Goal: Information Seeking & Learning: Learn about a topic

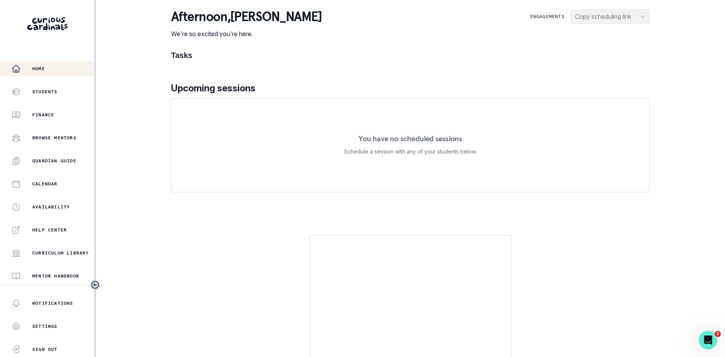
scroll to position [114, 0]
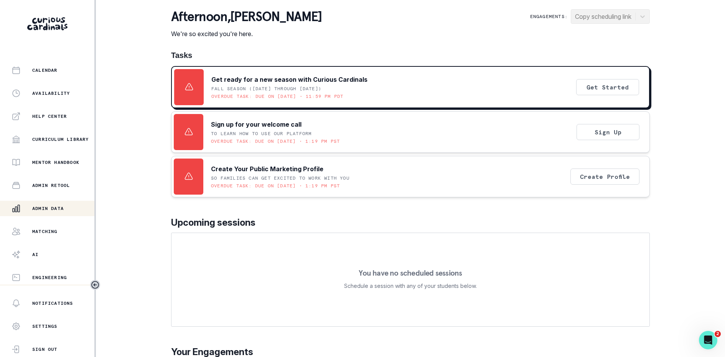
click at [51, 210] on p "Admin Data" at bounding box center [47, 208] width 31 height 6
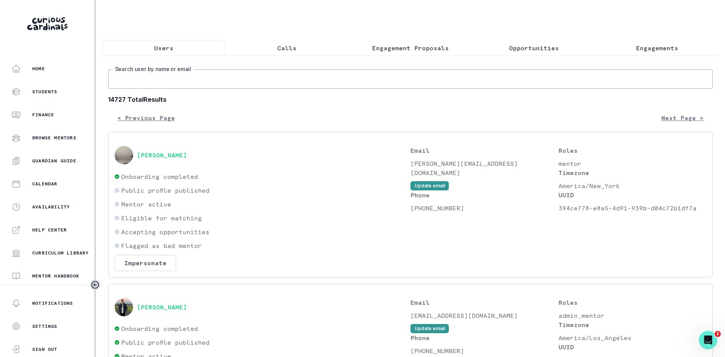
click at [204, 78] on input "Search user by name or email" at bounding box center [410, 78] width 605 height 19
type input "i"
type input "[PERSON_NAME]"
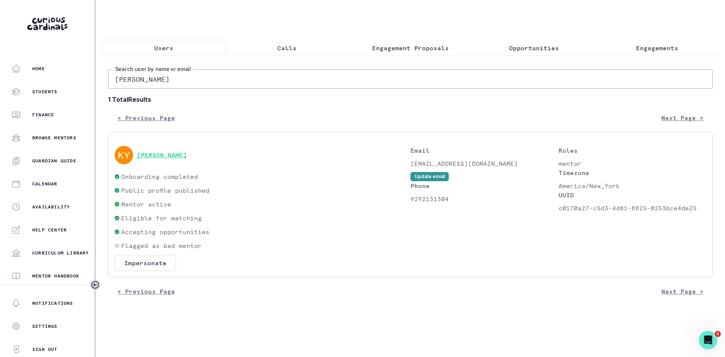
click at [143, 153] on button "[PERSON_NAME]" at bounding box center [162, 155] width 50 height 8
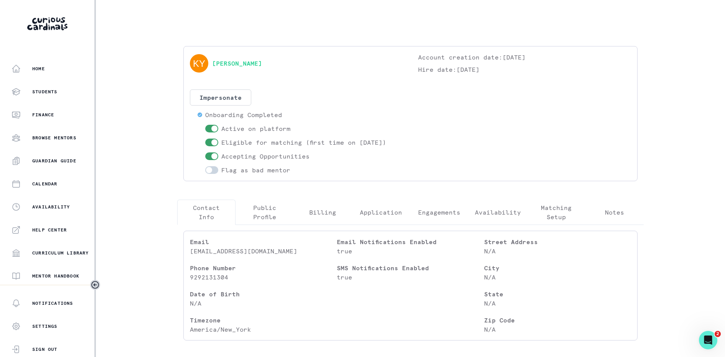
click at [453, 214] on p "Engagements" at bounding box center [439, 212] width 42 height 9
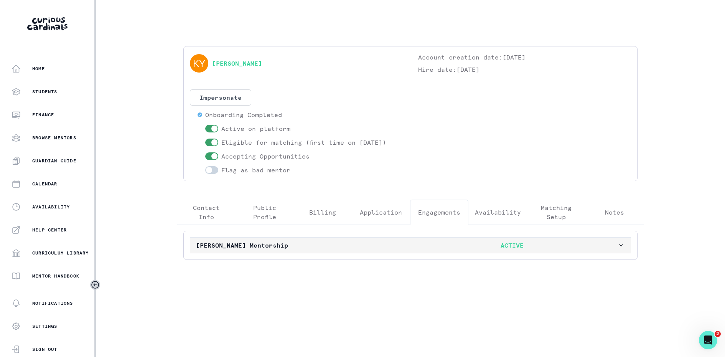
click at [421, 241] on p "ACTIVE" at bounding box center [512, 245] width 211 height 9
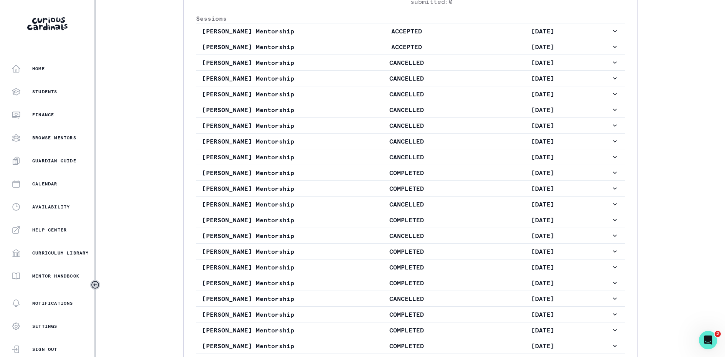
scroll to position [495, 0]
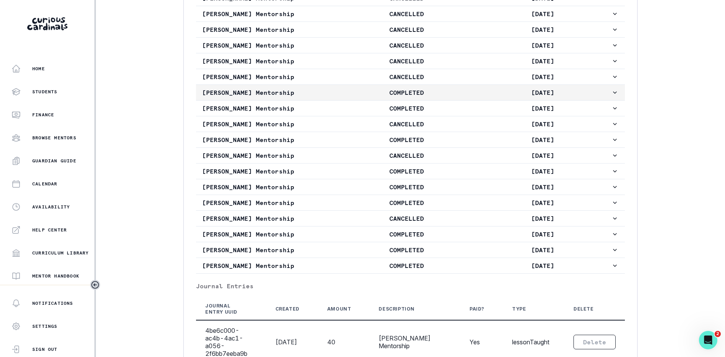
click at [430, 97] on p "COMPLETED" at bounding box center [406, 92] width 136 height 9
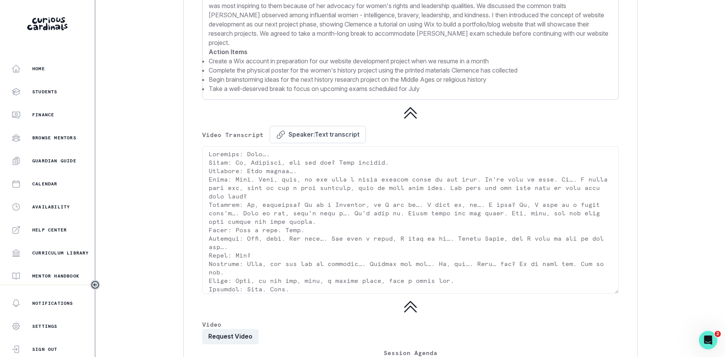
scroll to position [1341, 0]
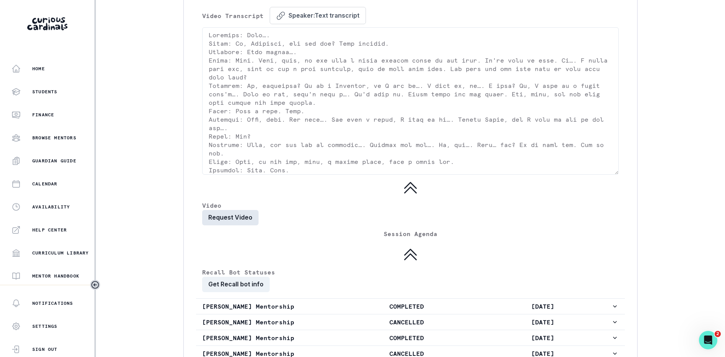
click at [216, 225] on button "Request Video" at bounding box center [230, 217] width 56 height 15
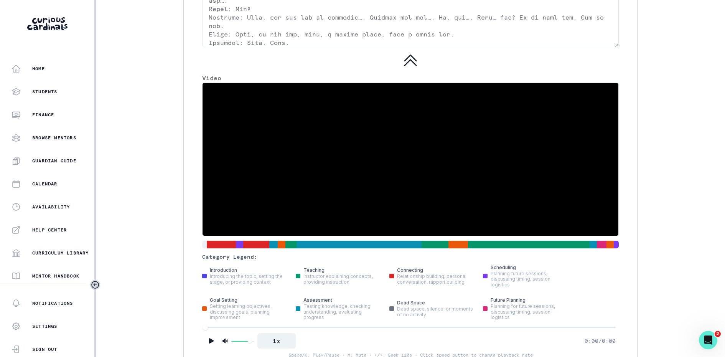
scroll to position [1476, 0]
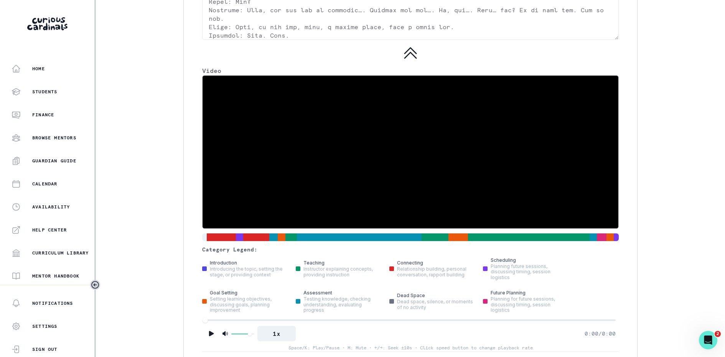
click at [249, 195] on video at bounding box center [411, 152] width 416 height 153
click at [213, 333] on icon "Play" at bounding box center [212, 334] width 8 height 8
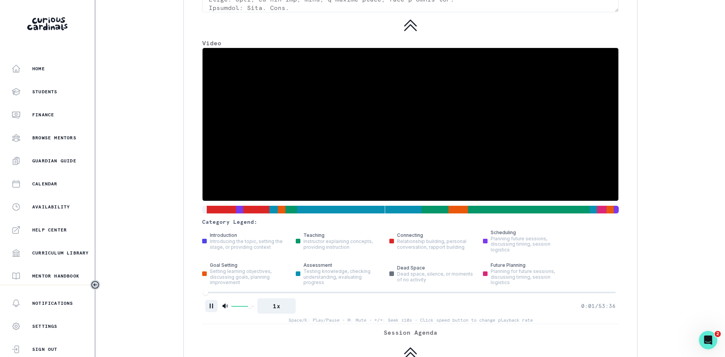
click at [219, 292] on div at bounding box center [410, 292] width 411 height 5
click at [243, 292] on div at bounding box center [410, 292] width 411 height 5
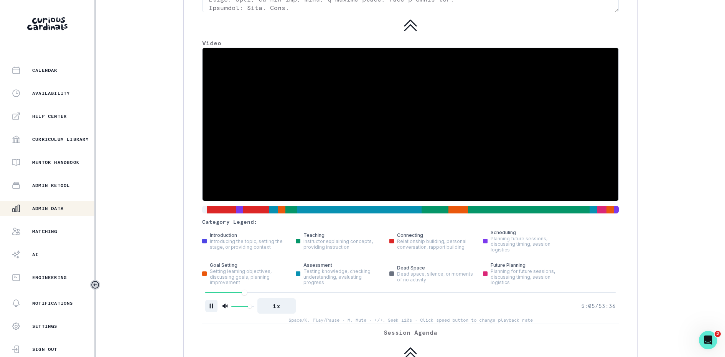
click at [40, 213] on div "Admin Data" at bounding box center [53, 208] width 83 height 9
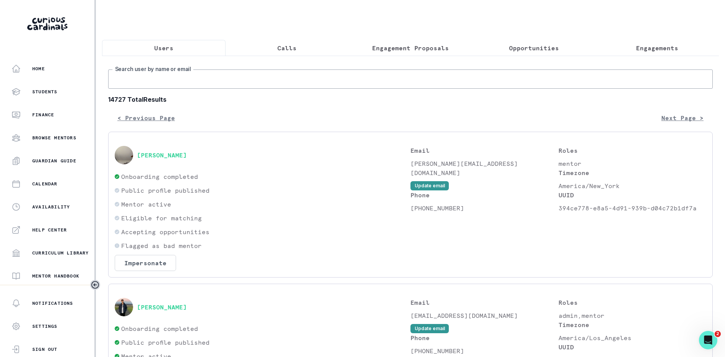
click at [212, 80] on input "Search user by name or email" at bounding box center [410, 78] width 605 height 19
type input "[PERSON_NAME]"
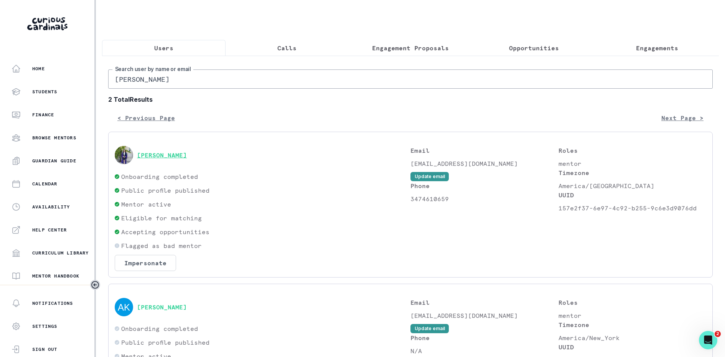
click at [171, 152] on button "[PERSON_NAME]" at bounding box center [162, 155] width 50 height 8
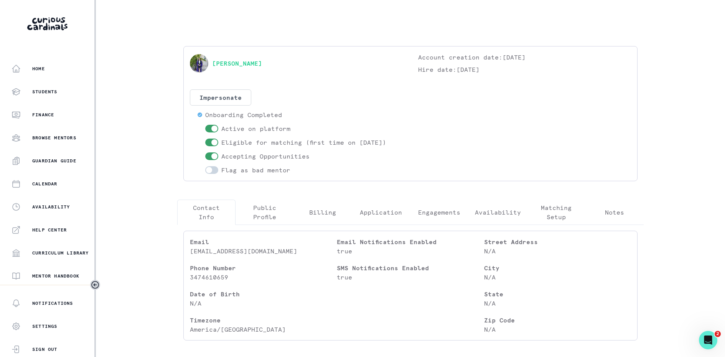
click at [437, 221] on button "Engagements" at bounding box center [439, 212] width 58 height 25
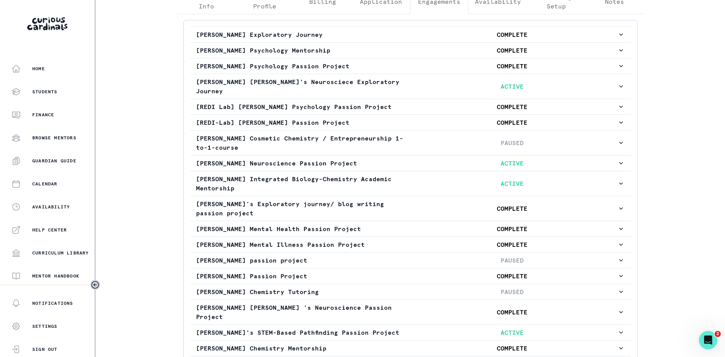
scroll to position [140, 0]
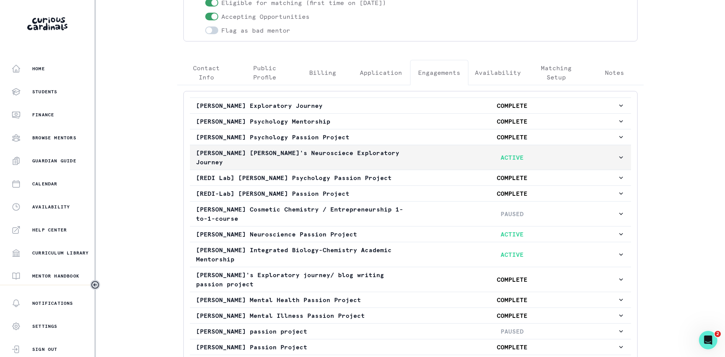
click at [442, 153] on p "ACTIVE" at bounding box center [512, 157] width 211 height 9
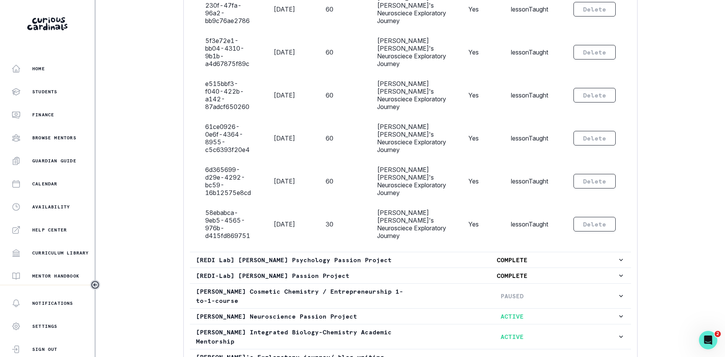
scroll to position [3564, 0]
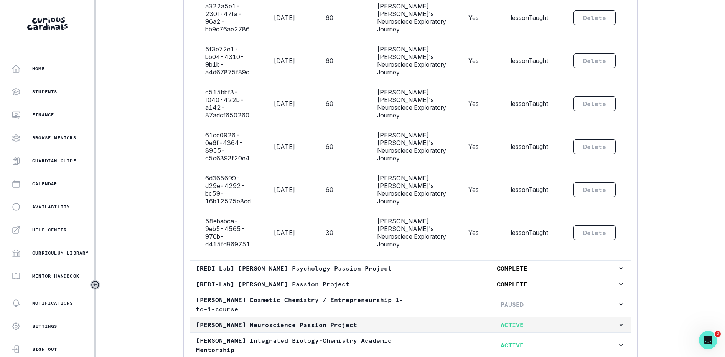
click at [302, 320] on p "[PERSON_NAME] Neuroscience Passion Project" at bounding box center [301, 324] width 211 height 9
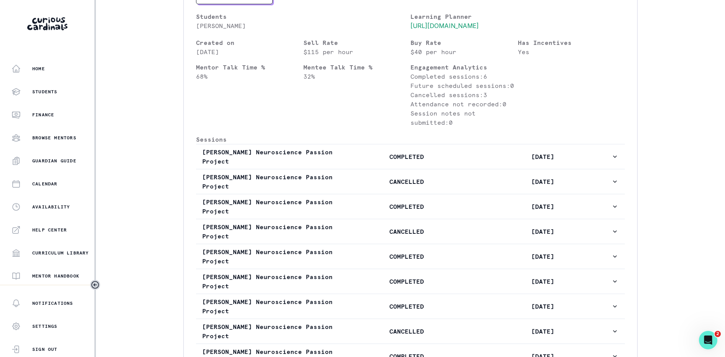
scroll to position [485, 0]
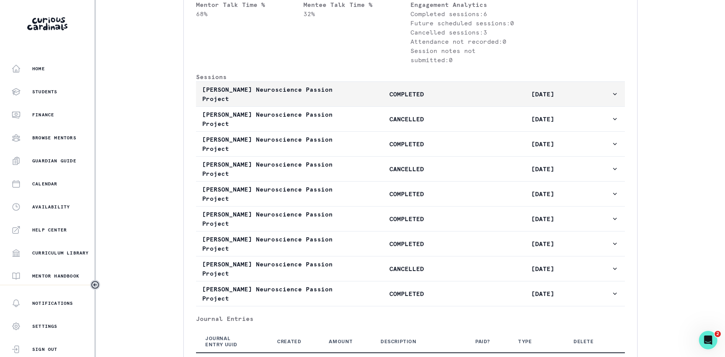
click at [367, 95] on p "COMPLETED" at bounding box center [406, 93] width 136 height 9
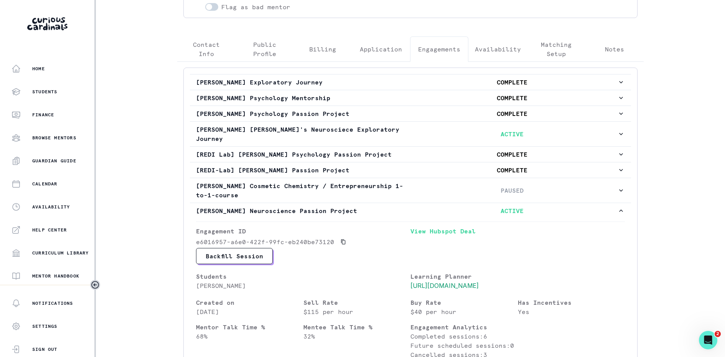
scroll to position [202, 0]
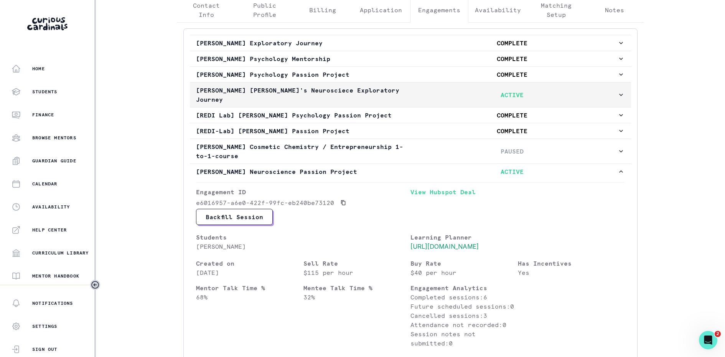
click at [398, 86] on p "[PERSON_NAME] [PERSON_NAME]'s Neurosciece Exploratory Journey" at bounding box center [301, 95] width 211 height 18
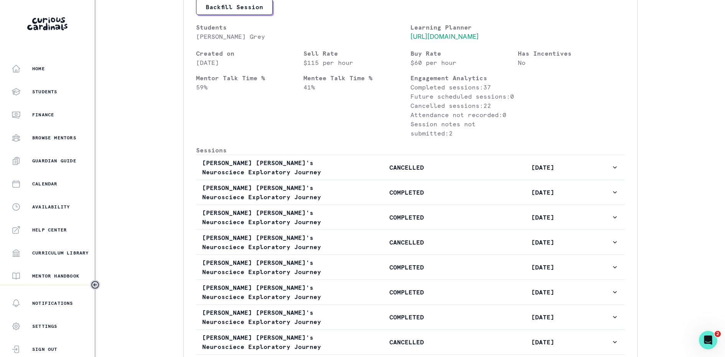
scroll to position [367, 0]
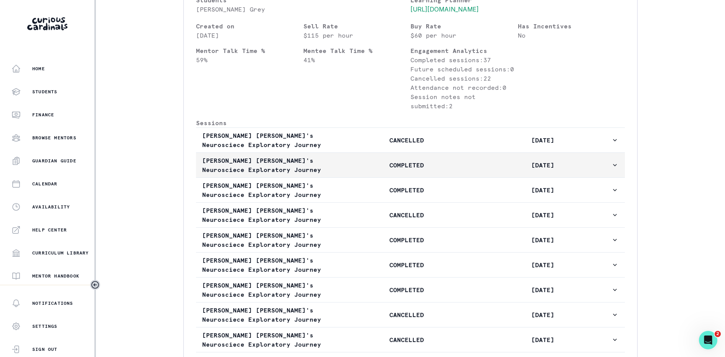
click at [385, 167] on p "COMPLETED" at bounding box center [406, 164] width 136 height 9
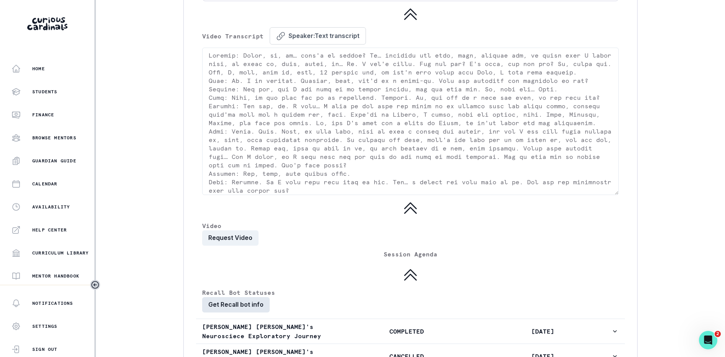
scroll to position [1255, 0]
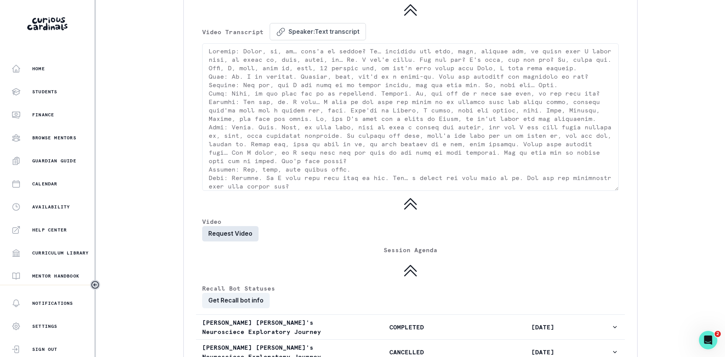
click at [242, 236] on button "Request Video" at bounding box center [230, 233] width 56 height 15
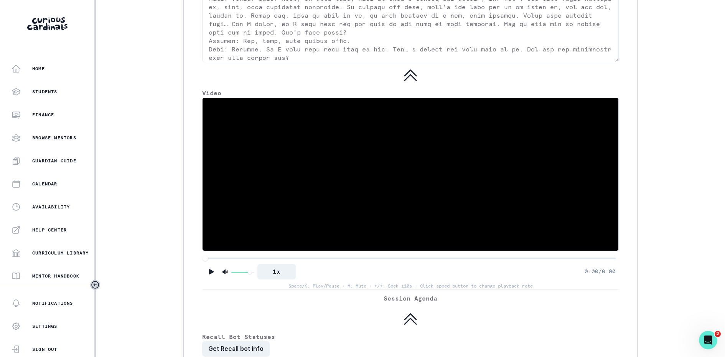
scroll to position [1426, 0]
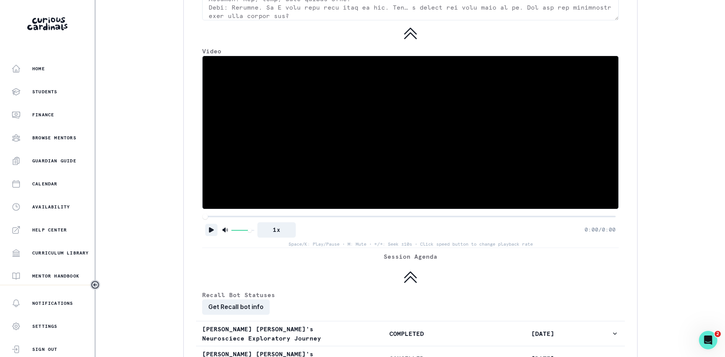
click at [211, 226] on icon "Play" at bounding box center [212, 230] width 8 height 8
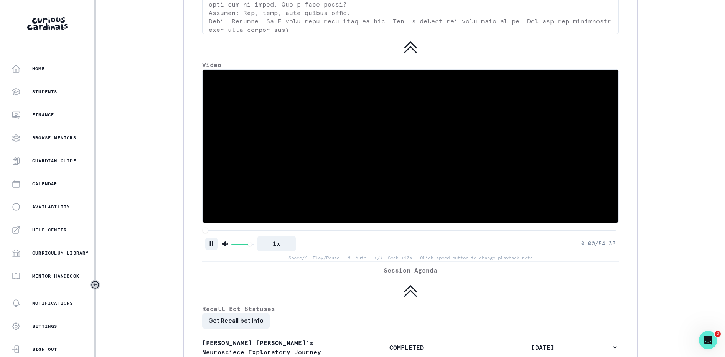
scroll to position [1411, 0]
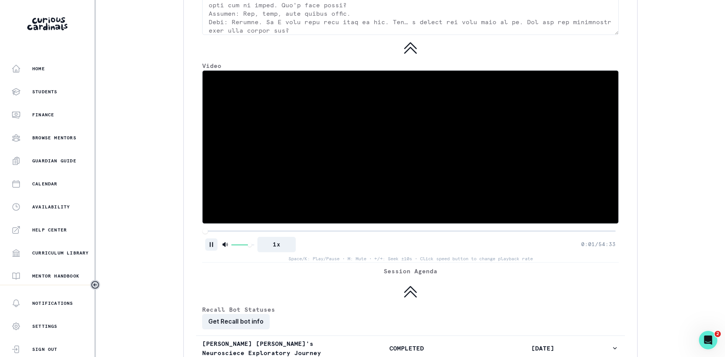
click at [209, 229] on div at bounding box center [410, 230] width 411 height 5
click at [213, 229] on div at bounding box center [410, 230] width 411 height 5
click at [219, 229] on div at bounding box center [410, 230] width 411 height 5
click at [235, 229] on div at bounding box center [410, 230] width 411 height 5
click at [269, 229] on div at bounding box center [410, 230] width 411 height 5
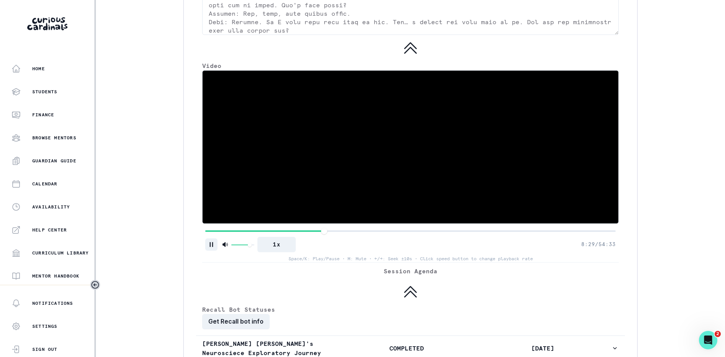
click at [324, 228] on div at bounding box center [410, 230] width 411 height 5
click at [205, 241] on button "Pause" at bounding box center [211, 244] width 12 height 12
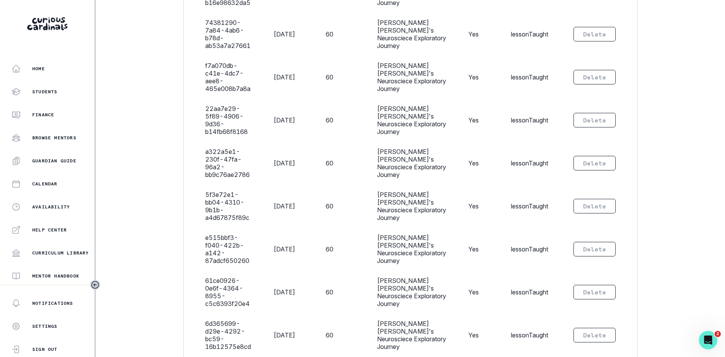
scroll to position [4775, 0]
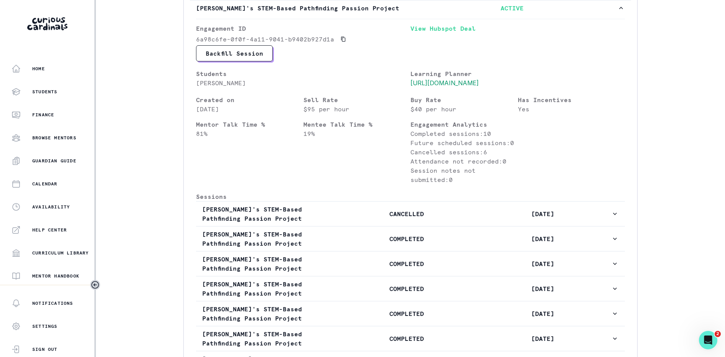
scroll to position [608, 0]
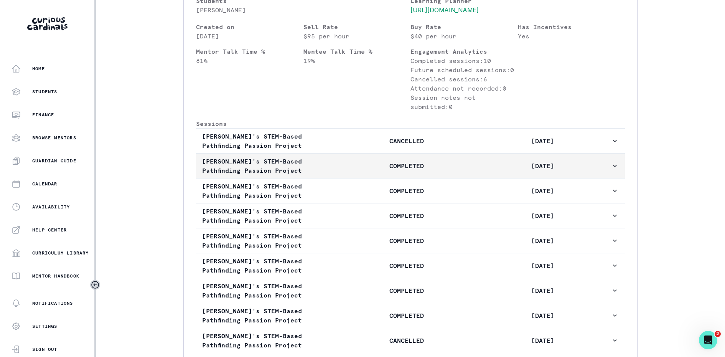
click at [242, 164] on p "[PERSON_NAME]'s STEM-Based Pathfinding Passion Project" at bounding box center [270, 166] width 136 height 18
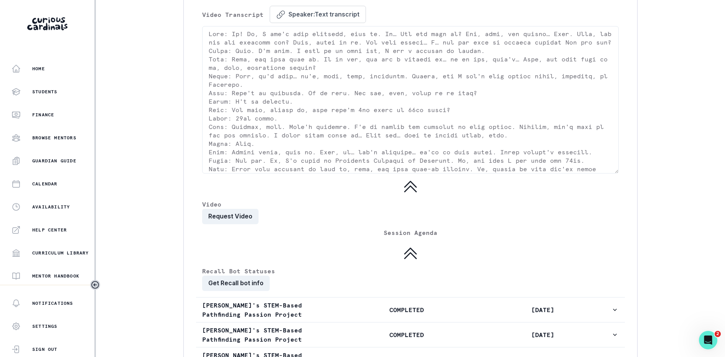
scroll to position [1585, 0]
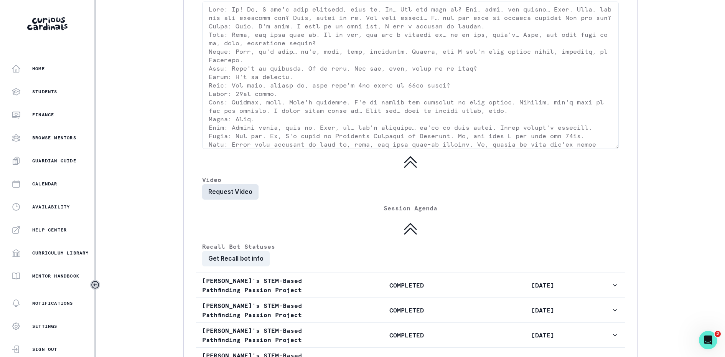
click at [208, 186] on button "Request Video" at bounding box center [230, 191] width 56 height 15
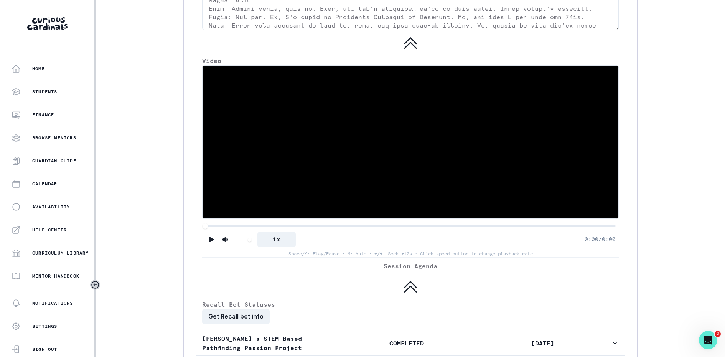
scroll to position [1730, 0]
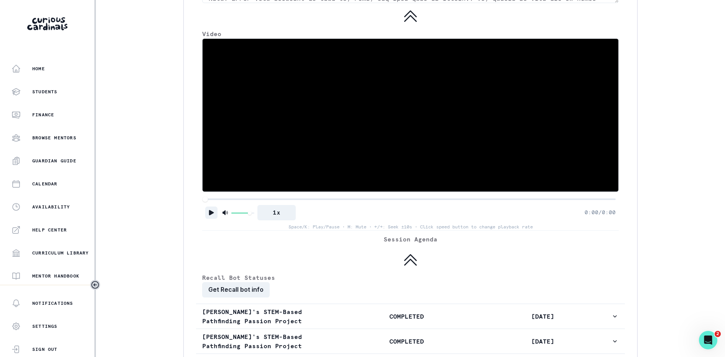
click at [211, 209] on icon "Play" at bounding box center [212, 213] width 8 height 8
click at [251, 196] on div at bounding box center [410, 198] width 411 height 5
click at [233, 196] on div at bounding box center [410, 198] width 411 height 5
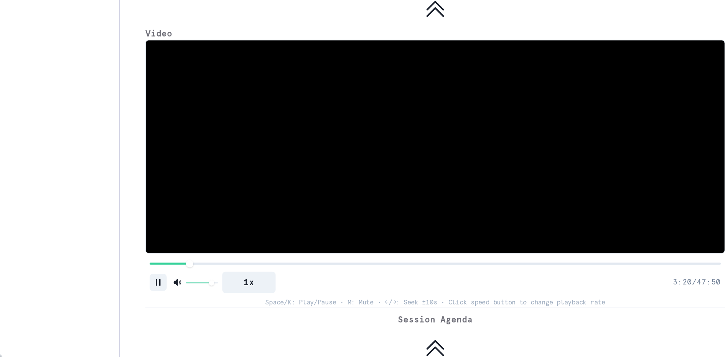
scroll to position [1703, 0]
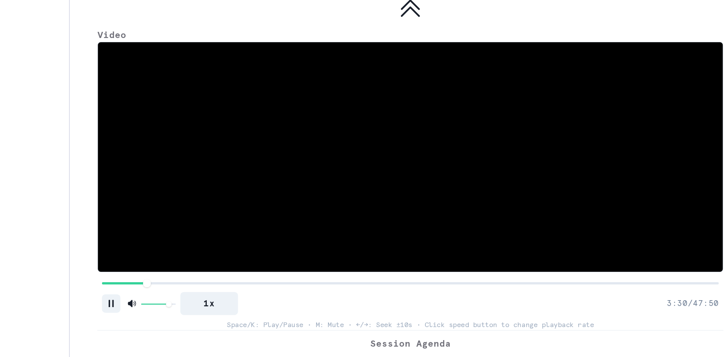
click at [372, 224] on div at bounding box center [410, 226] width 411 height 5
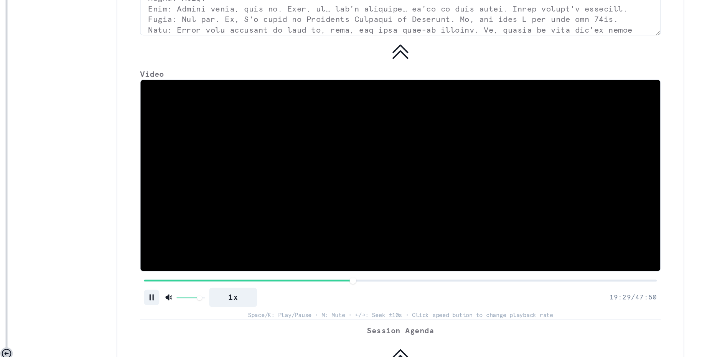
click at [333, 183] on video at bounding box center [411, 142] width 416 height 153
click at [209, 236] on icon "Pause" at bounding box center [212, 240] width 8 height 8
